Goal: Information Seeking & Learning: Learn about a topic

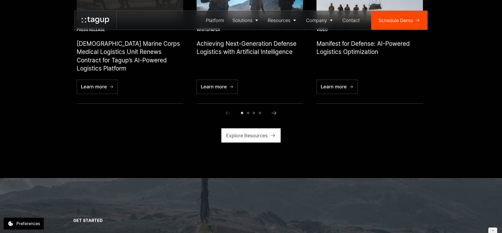
scroll to position [1957, 0]
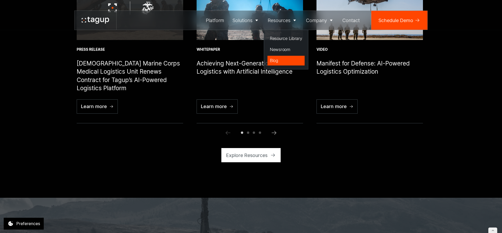
click at [277, 62] on div "Blog" at bounding box center [286, 60] width 32 height 6
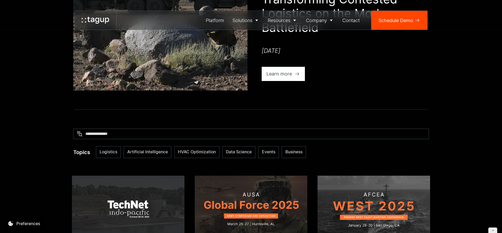
scroll to position [183, 0]
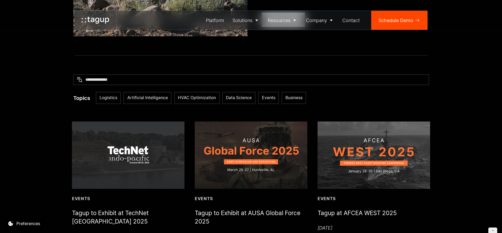
click at [157, 152] on img at bounding box center [128, 155] width 112 height 67
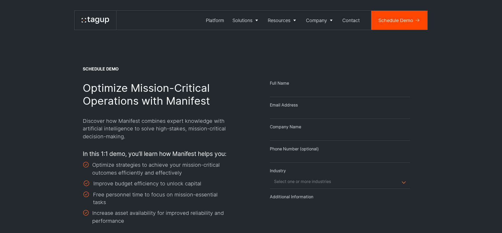
select select "Request Demo Form"
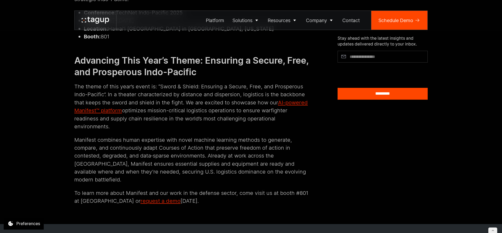
scroll to position [231, 0]
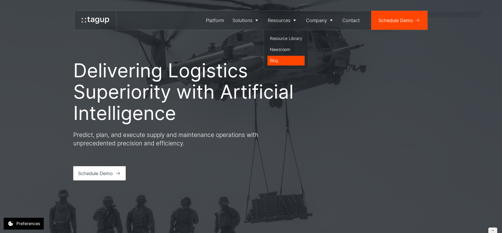
click at [276, 58] on div "Blog" at bounding box center [286, 60] width 32 height 6
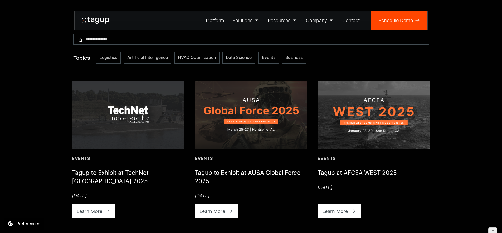
scroll to position [230, 0]
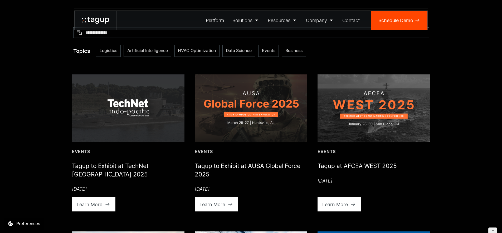
click at [122, 106] on img at bounding box center [128, 108] width 112 height 67
